Goal: Information Seeking & Learning: Learn about a topic

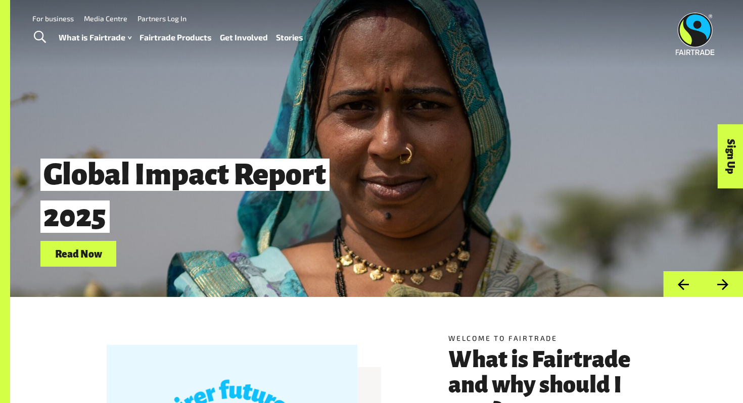
click at [42, 40] on span "Toggle Search" at bounding box center [40, 37] width 12 height 13
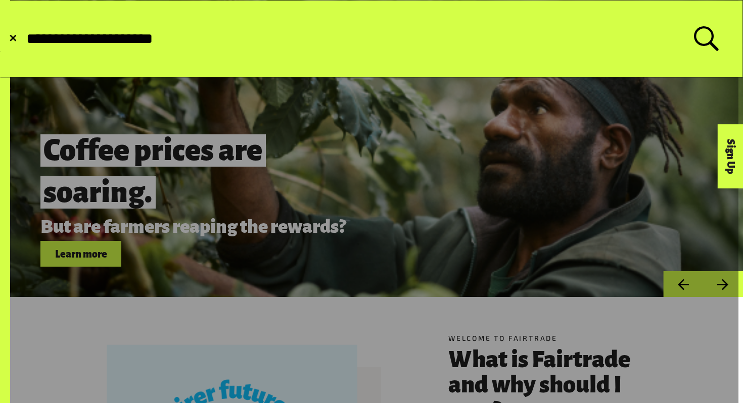
type input "**********"
click at [25, 39] on button "Submit Search" at bounding box center [25, 39] width 1 height 1
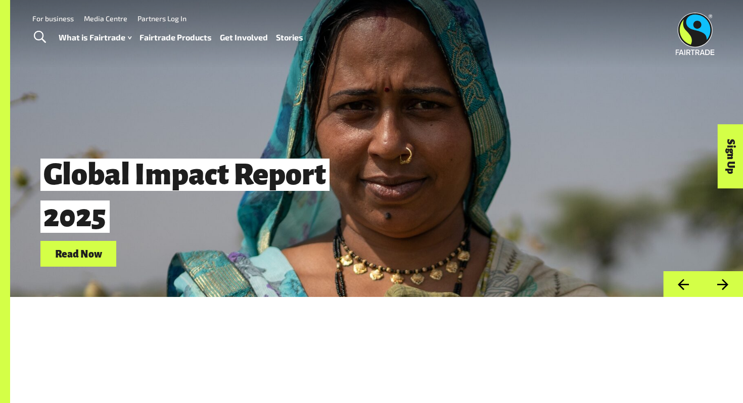
scroll to position [12, 0]
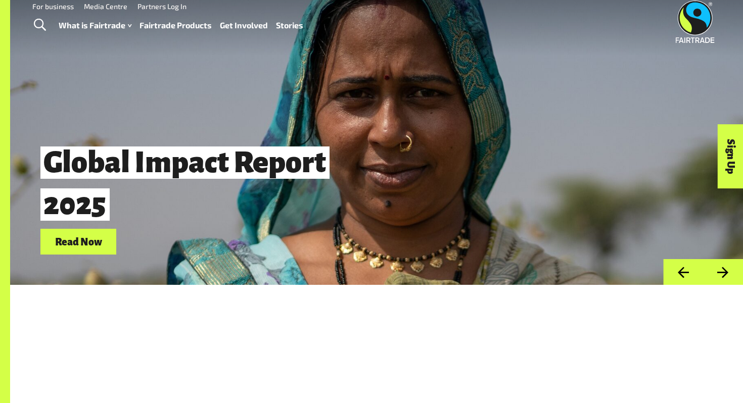
click at [714, 274] on button "Next" at bounding box center [723, 272] width 40 height 26
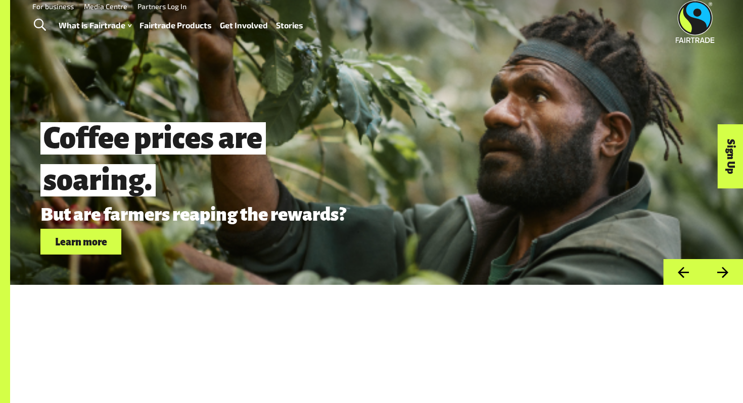
click at [94, 247] on link "Learn more" at bounding box center [80, 242] width 81 height 26
